Goal: Transaction & Acquisition: Book appointment/travel/reservation

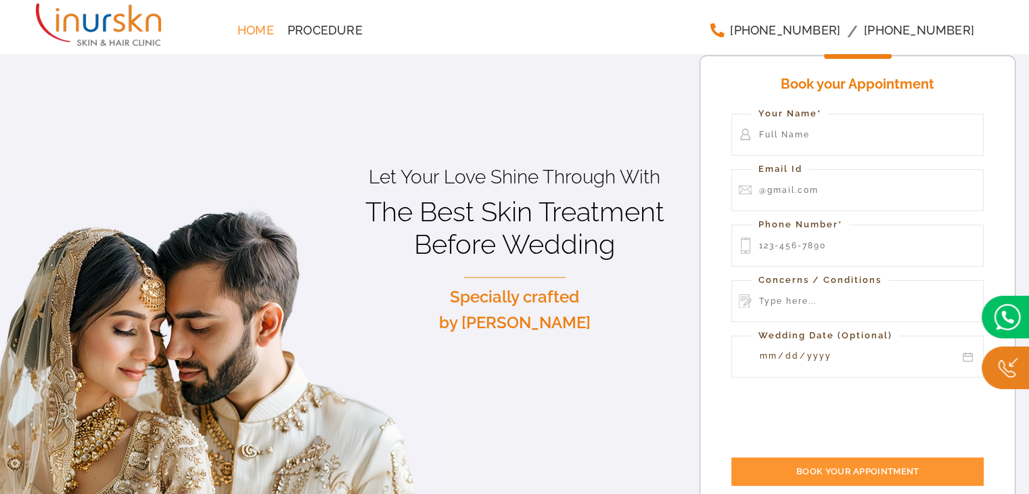
drag, startPoint x: 0, startPoint y: 0, endPoint x: 1029, endPoint y: 34, distance: 1029.9
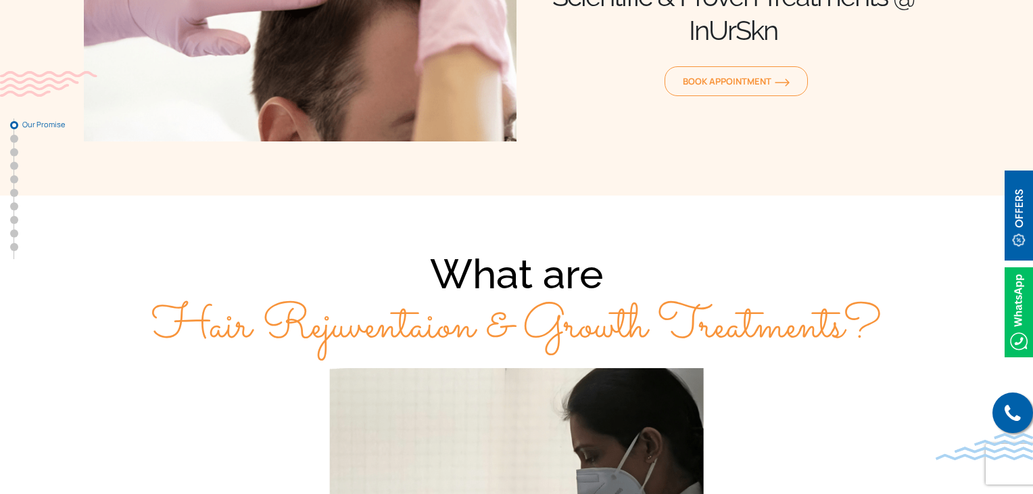
scroll to position [135, 0]
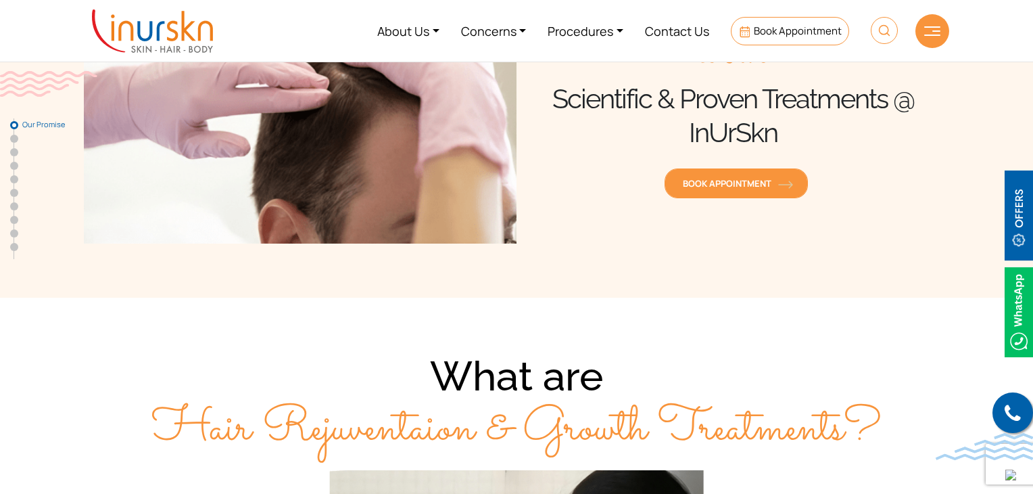
click at [764, 187] on span "Book Appointment" at bounding box center [736, 183] width 107 height 12
click at [728, 179] on span "Book Appointment" at bounding box center [736, 183] width 107 height 12
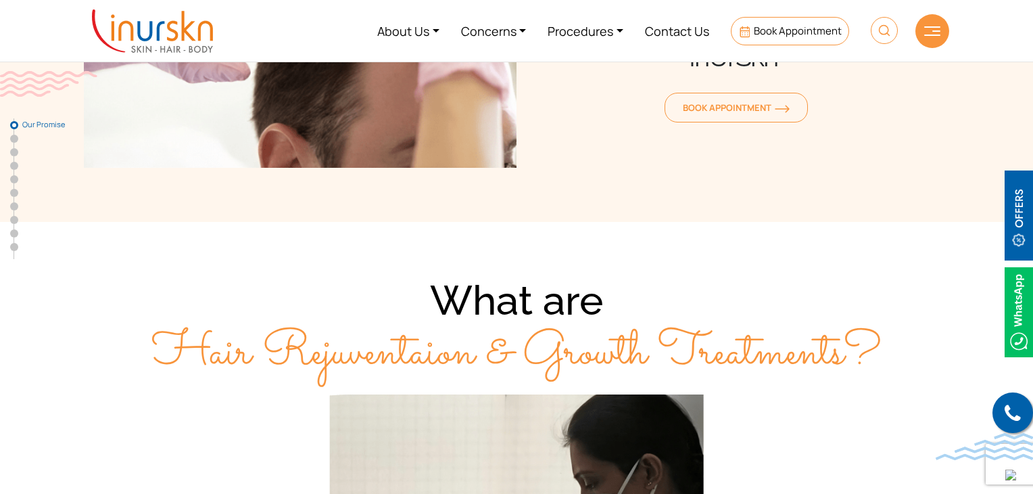
scroll to position [203, 0]
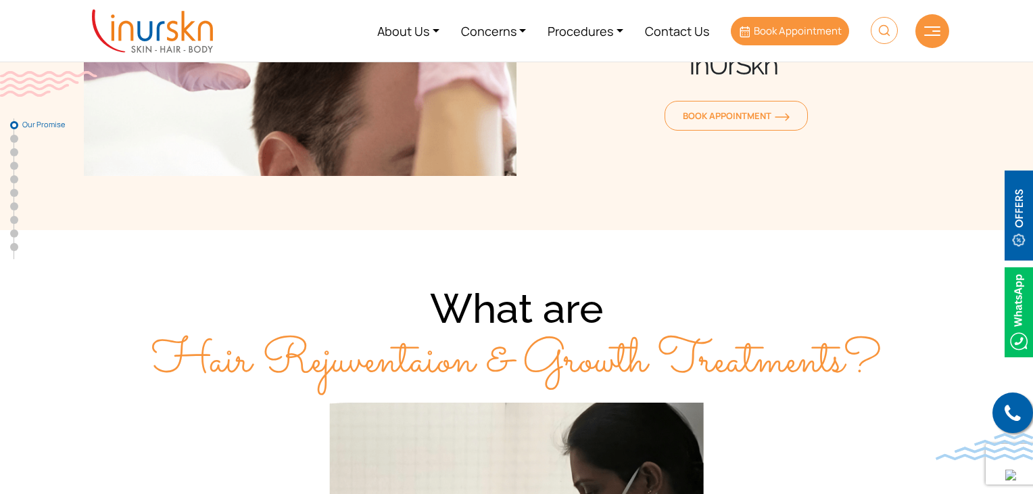
click at [790, 26] on span "Book Appointment" at bounding box center [798, 31] width 88 height 14
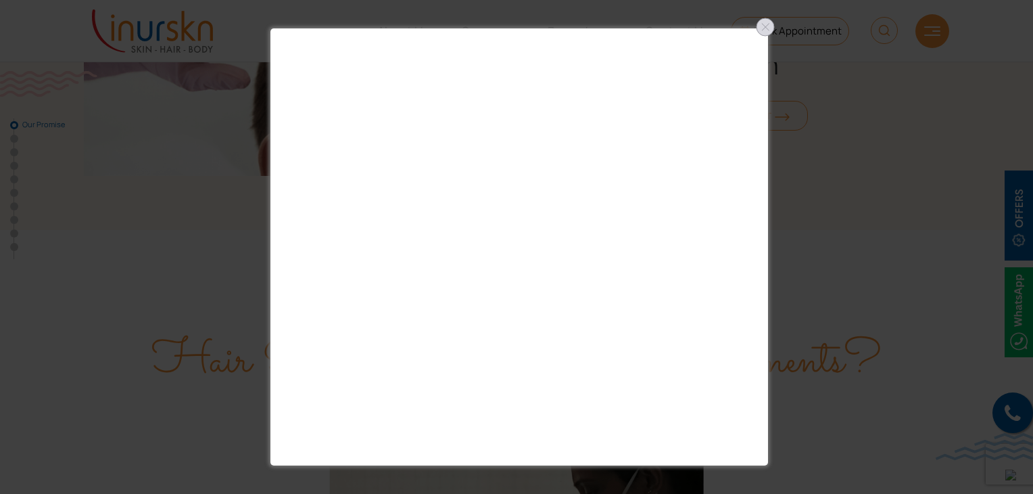
click at [773, 25] on div at bounding box center [766, 27] width 22 height 22
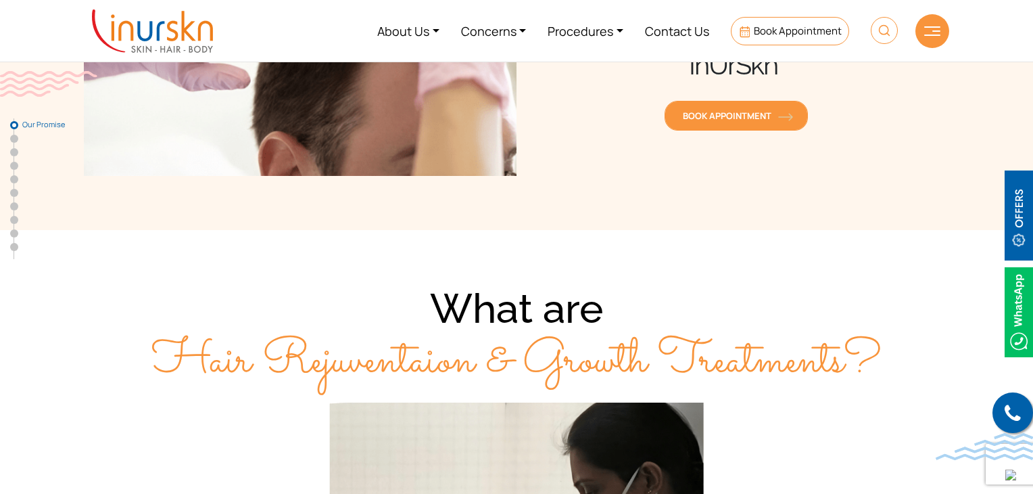
click at [714, 117] on span "Book Appointment" at bounding box center [736, 116] width 107 height 12
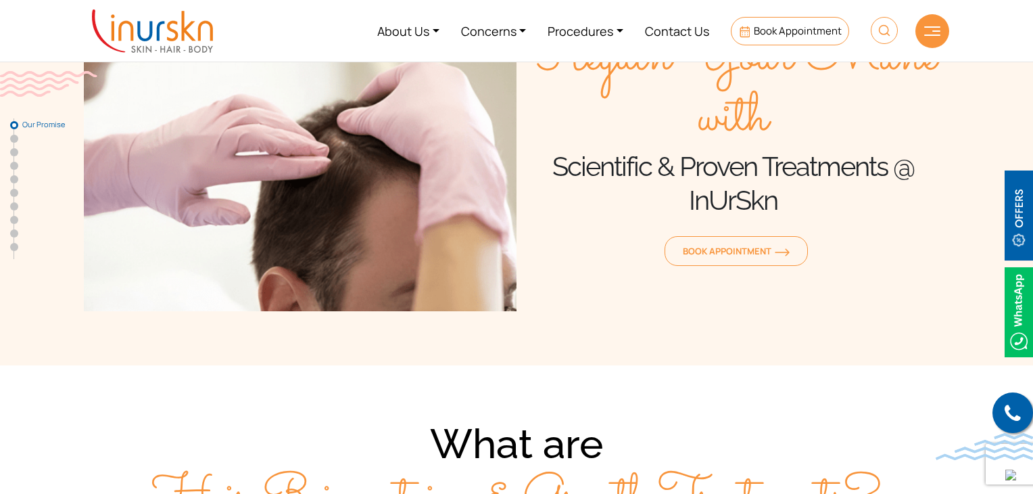
scroll to position [0, 0]
